Goal: Find specific page/section: Find specific page/section

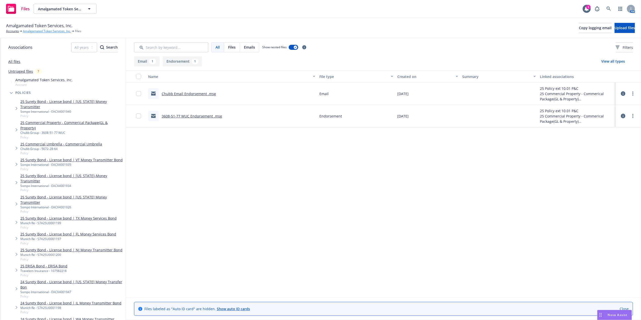
click at [49, 32] on link "Amalgamated Token Services, Inc." at bounding box center [47, 31] width 48 height 5
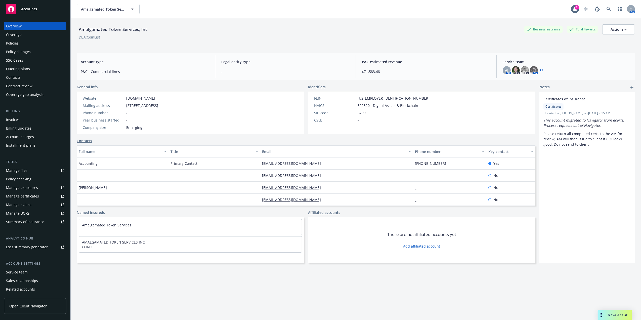
click at [283, 40] on div "Amalgamated Token Services, Inc. Business Insurance Total Rewards Actions DBA: …" at bounding box center [356, 34] width 559 height 21
click at [144, 27] on div "Amalgamated Token Services, Inc." at bounding box center [114, 29] width 74 height 7
click at [146, 27] on div "Amalgamated Token Services, Inc." at bounding box center [114, 29] width 74 height 7
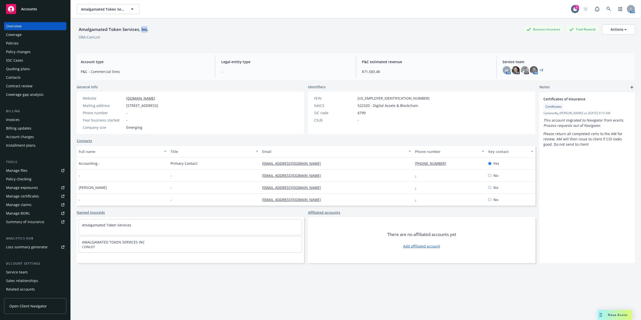
click at [146, 27] on div "Amalgamated Token Services, Inc." at bounding box center [114, 29] width 74 height 7
drag, startPoint x: 146, startPoint y: 27, endPoint x: 147, endPoint y: 33, distance: 6.2
click at [147, 33] on div "Amalgamated Token Services, Inc." at bounding box center [114, 29] width 74 height 10
click at [146, 32] on div "Amalgamated Token Services, Inc." at bounding box center [114, 29] width 74 height 7
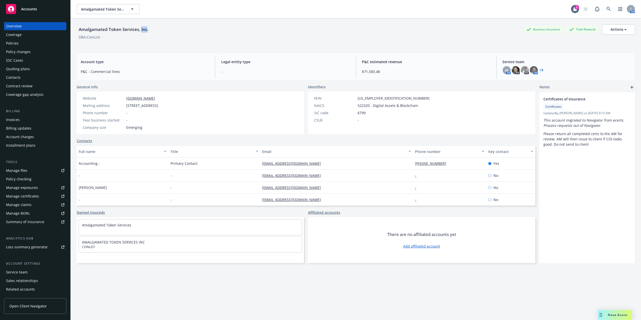
click at [146, 31] on div "Amalgamated Token Services, Inc." at bounding box center [114, 29] width 74 height 7
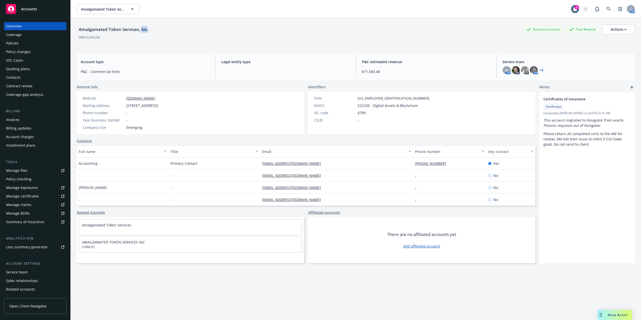
click at [7, 44] on div "Policies" at bounding box center [12, 43] width 13 height 8
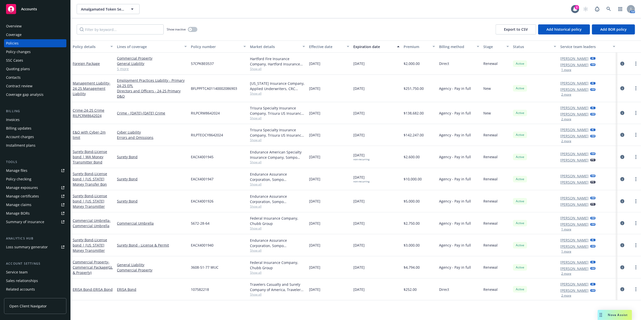
click at [33, 26] on div "Overview" at bounding box center [35, 26] width 58 height 8
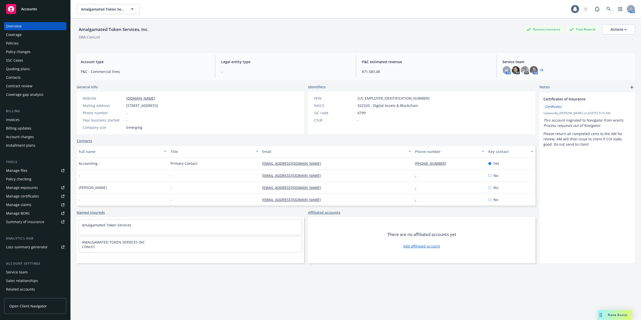
click at [39, 45] on div "Policies" at bounding box center [35, 43] width 58 height 8
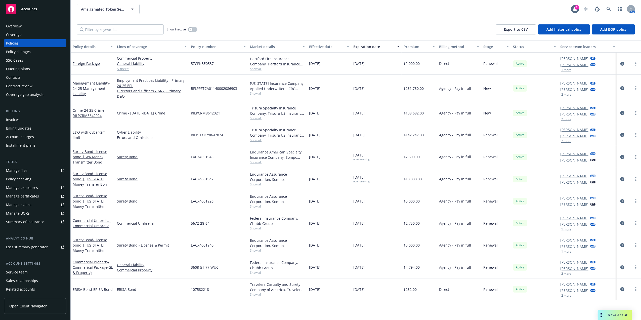
click at [38, 26] on div "Overview" at bounding box center [35, 26] width 58 height 8
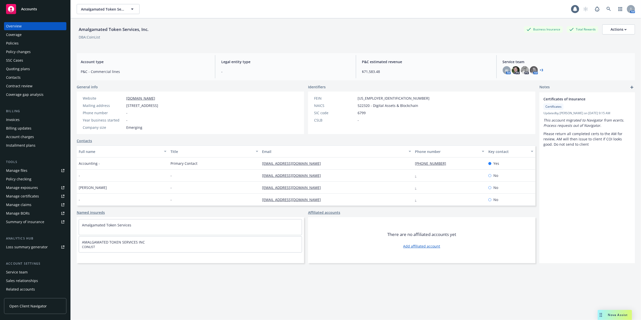
click at [28, 42] on div "Policies" at bounding box center [35, 43] width 58 height 8
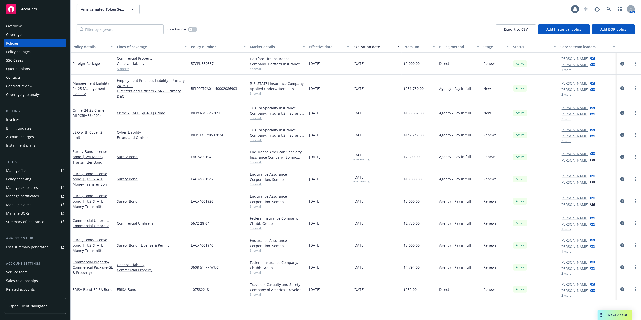
click at [38, 26] on div "Overview" at bounding box center [35, 26] width 58 height 8
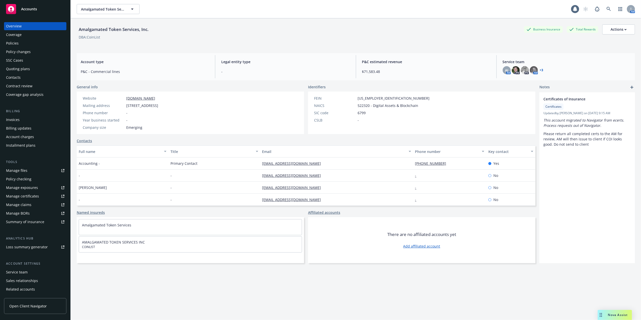
click at [23, 43] on div "Policies" at bounding box center [35, 43] width 58 height 8
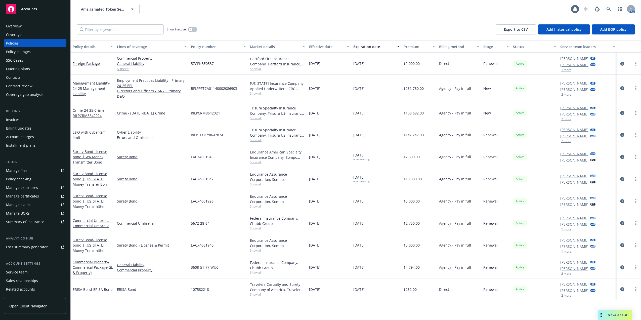
click at [36, 26] on div "Overview" at bounding box center [35, 26] width 58 height 8
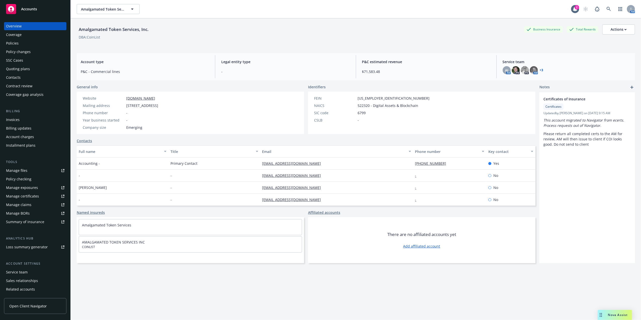
click at [106, 29] on div "Amalgamated Token Services, Inc." at bounding box center [114, 29] width 74 height 7
copy div "Amalgamated Token Services, Inc."
click at [132, 31] on div "Amalgamated Token Services, Inc." at bounding box center [114, 29] width 74 height 7
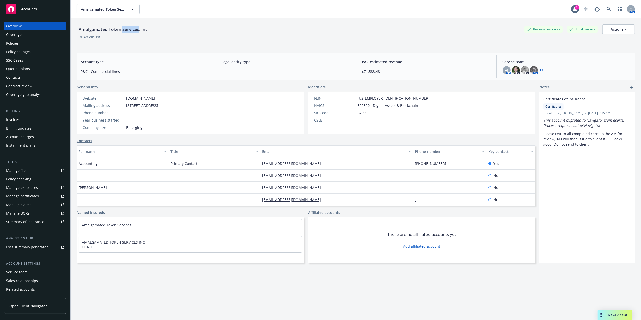
click at [132, 31] on div "Amalgamated Token Services, Inc." at bounding box center [114, 29] width 74 height 7
